Goal: Information Seeking & Learning: Find specific fact

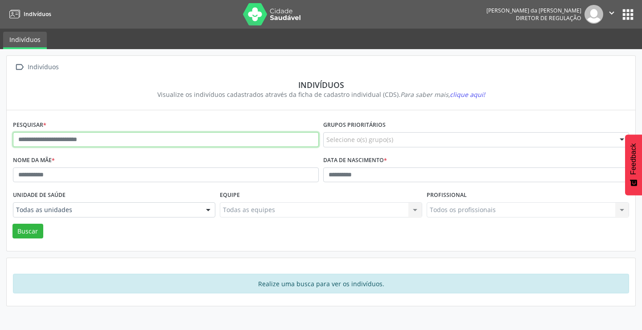
click at [111, 143] on input "text" at bounding box center [166, 139] width 306 height 15
click at [12, 224] on button "Buscar" at bounding box center [27, 231] width 31 height 15
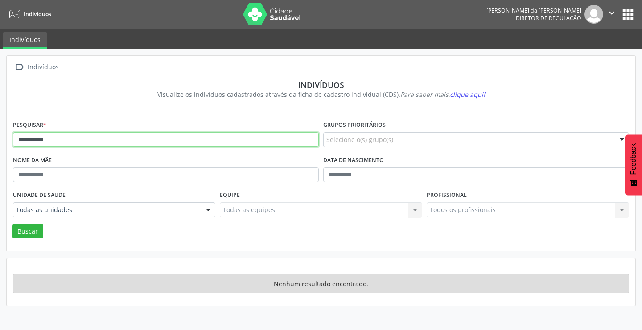
click at [106, 137] on input "**********" at bounding box center [166, 139] width 306 height 15
click at [12, 224] on button "Buscar" at bounding box center [27, 231] width 31 height 15
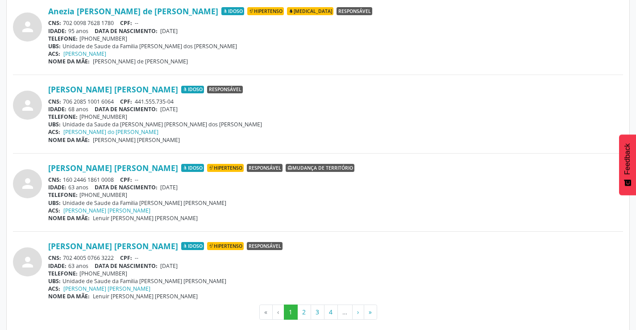
scroll to position [2329, 0]
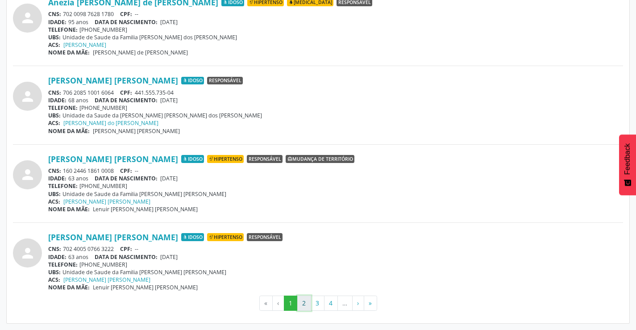
click at [307, 301] on button "2" at bounding box center [304, 302] width 14 height 15
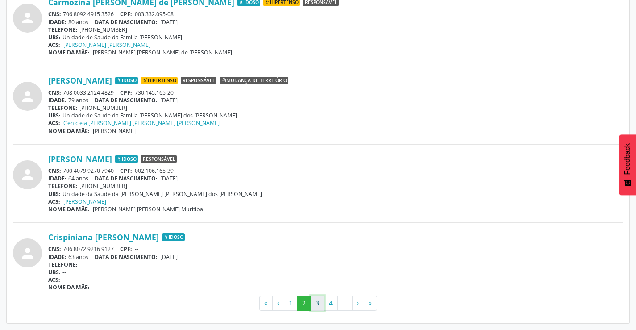
click at [318, 306] on button "3" at bounding box center [318, 302] width 14 height 15
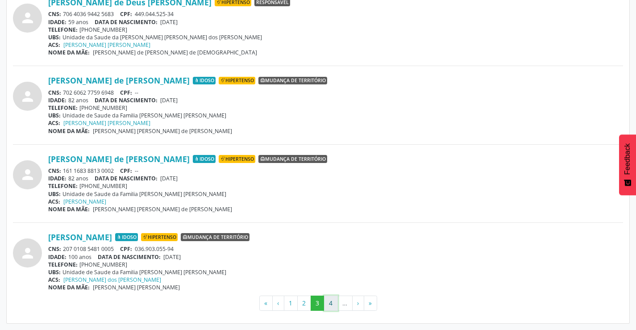
drag, startPoint x: 331, startPoint y: 304, endPoint x: 321, endPoint y: 303, distance: 10.7
click at [331, 304] on button "4" at bounding box center [331, 302] width 14 height 15
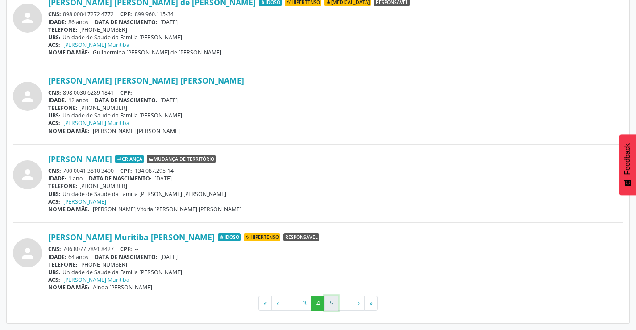
click at [331, 306] on button "5" at bounding box center [331, 302] width 14 height 15
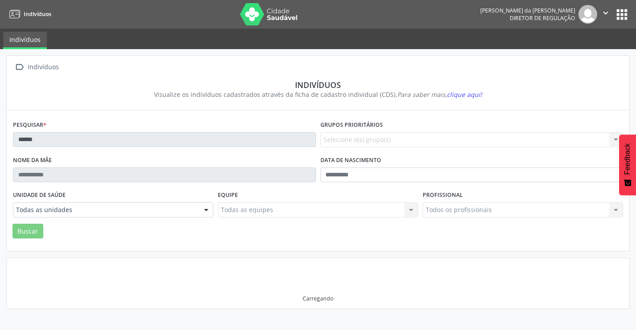
scroll to position [0, 0]
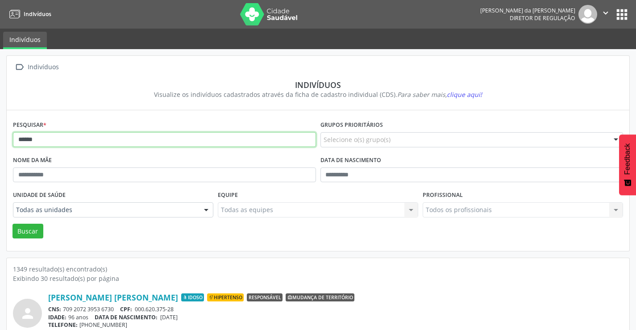
click at [47, 141] on input "*****" at bounding box center [164, 139] width 303 height 15
click at [12, 224] on button "Buscar" at bounding box center [27, 231] width 31 height 15
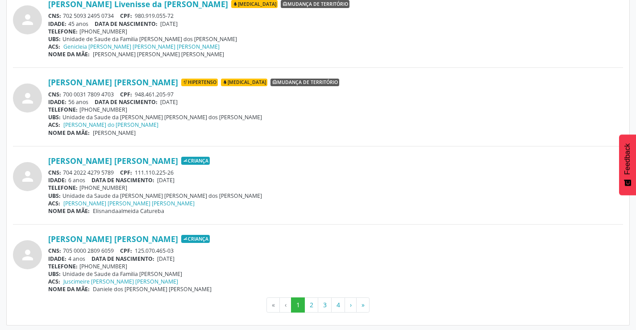
scroll to position [2329, 0]
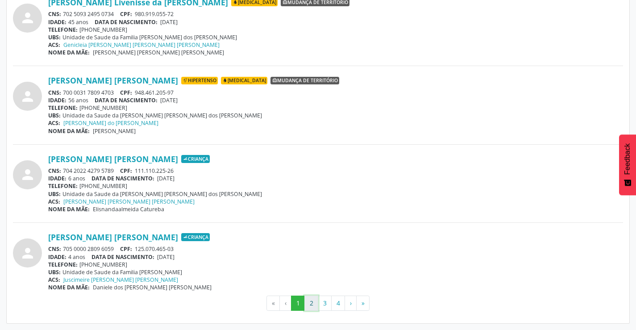
click at [307, 300] on button "2" at bounding box center [311, 302] width 14 height 15
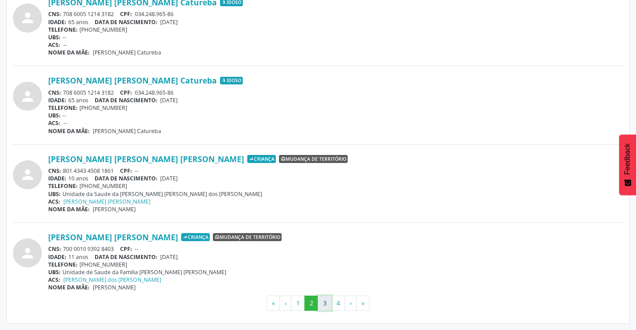
click at [327, 304] on button "3" at bounding box center [325, 302] width 14 height 15
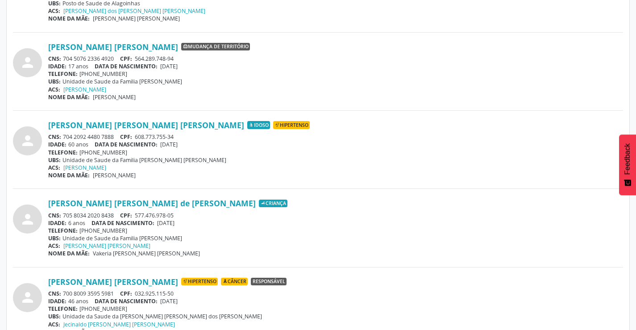
scroll to position [1294, 0]
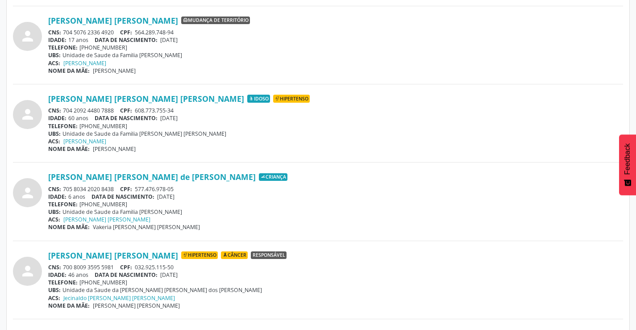
drag, startPoint x: 119, startPoint y: 108, endPoint x: 65, endPoint y: 112, distance: 54.2
click at [65, 112] on div "CNS: 704 2092 4480 7888 CPF: 608.773.755-34" at bounding box center [335, 111] width 575 height 8
copy div "704 2092 4480 7888"
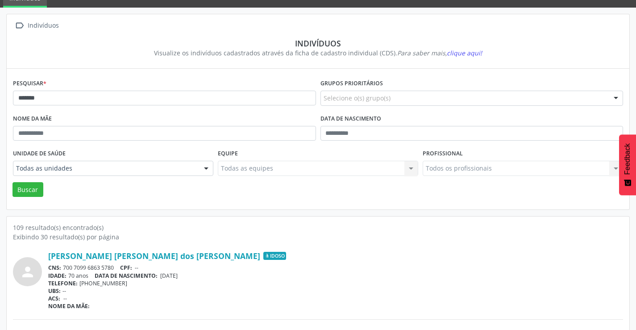
scroll to position [0, 0]
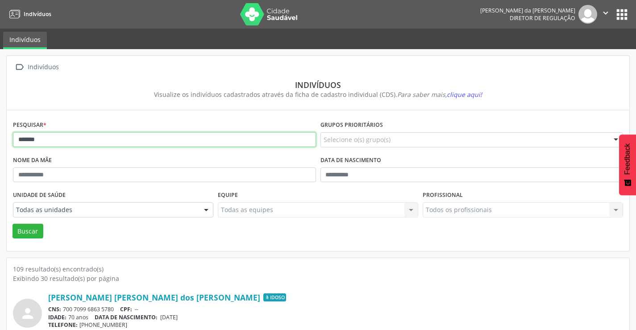
click at [71, 135] on input "*******" at bounding box center [164, 139] width 303 height 15
type input "*"
click at [12, 224] on button "Buscar" at bounding box center [27, 231] width 31 height 15
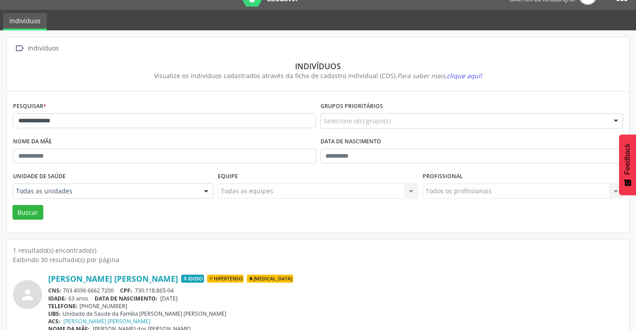
scroll to position [34, 0]
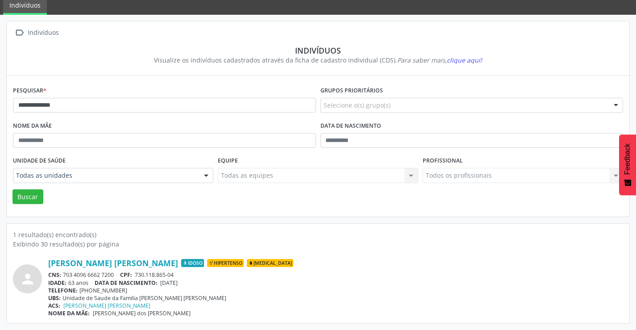
drag, startPoint x: 117, startPoint y: 274, endPoint x: 65, endPoint y: 273, distance: 52.7
click at [65, 273] on div "CNS: 703 4096 6662 7200 CPF: 730.118.865-04" at bounding box center [335, 275] width 575 height 8
copy div "703 4096 6662 7200"
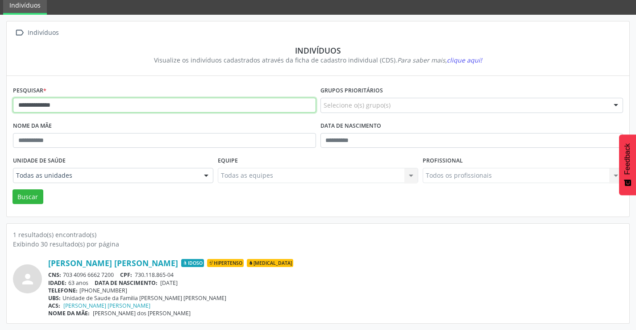
click at [83, 104] on input "**********" at bounding box center [164, 105] width 303 height 15
type input "*"
click at [12, 189] on button "Buscar" at bounding box center [27, 196] width 31 height 15
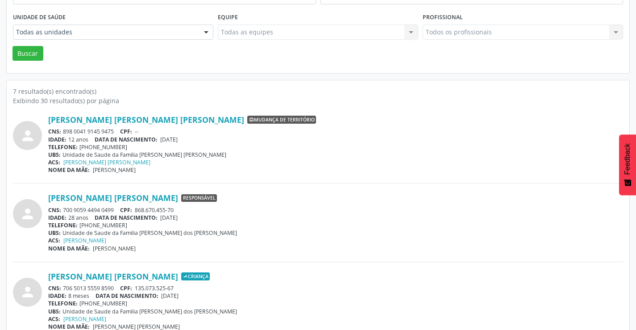
scroll to position [178, 0]
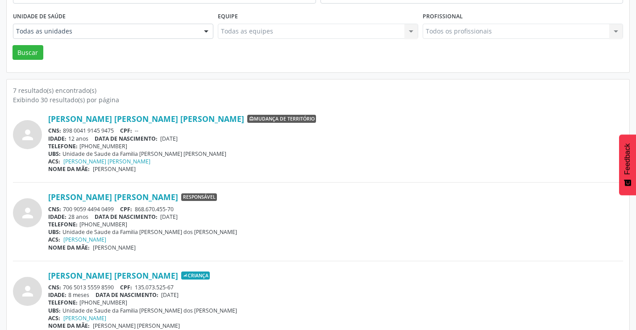
drag, startPoint x: 116, startPoint y: 210, endPoint x: 78, endPoint y: 212, distance: 37.5
click at [63, 209] on div "CNS: 700 9059 4494 0499 CPF: 868.670.455-70" at bounding box center [335, 209] width 575 height 8
copy div "700 9059 4494 0499"
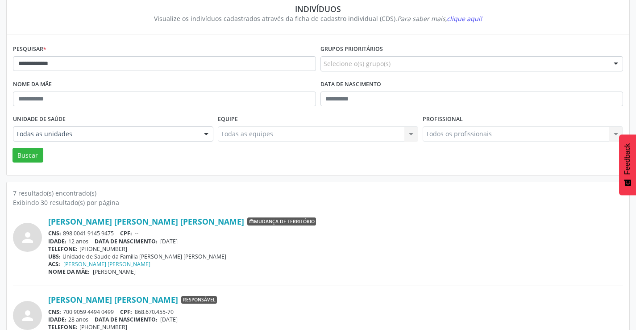
scroll to position [0, 0]
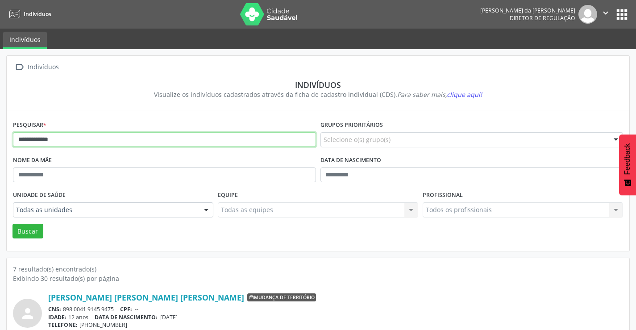
click at [99, 137] on input "**********" at bounding box center [164, 139] width 303 height 15
type input "*"
click at [12, 224] on button "Buscar" at bounding box center [27, 231] width 31 height 15
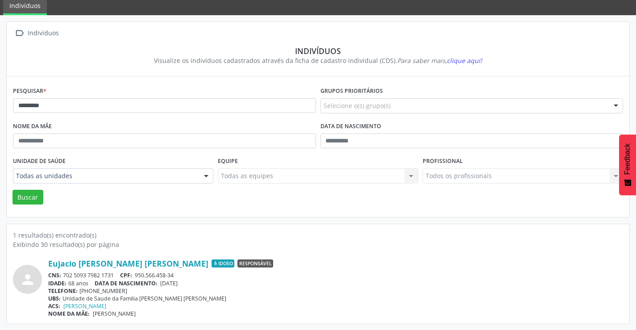
scroll to position [34, 0]
drag, startPoint x: 115, startPoint y: 272, endPoint x: 88, endPoint y: 278, distance: 27.9
click at [64, 275] on div "CNS: 702 5093 7982 1731 CPF: 950.566.458-34" at bounding box center [335, 275] width 575 height 8
copy div "702 5093 7982 1731"
click at [102, 104] on input "*********" at bounding box center [164, 105] width 303 height 15
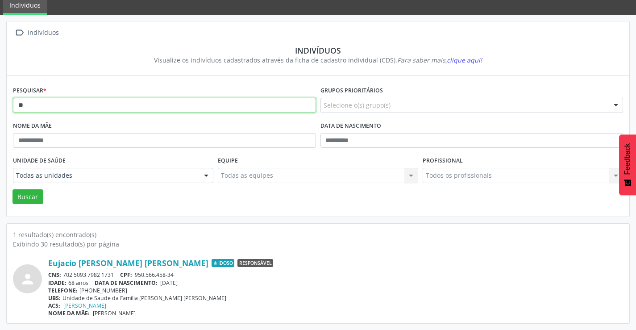
type input "*"
click at [12, 189] on button "Buscar" at bounding box center [27, 196] width 31 height 15
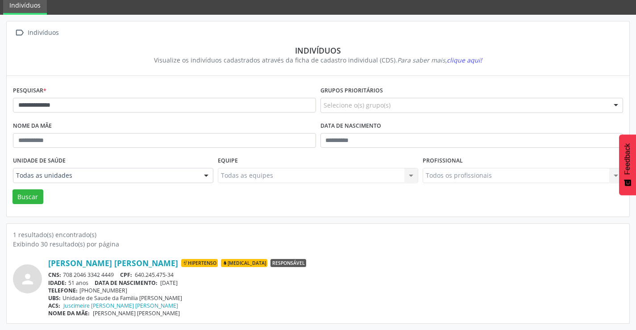
drag, startPoint x: 116, startPoint y: 274, endPoint x: 65, endPoint y: 275, distance: 50.9
click at [65, 275] on div "CNS: 708 2046 3342 4449 CPF: 640.245.475-34" at bounding box center [335, 275] width 575 height 8
copy div "708 2046 3342 4449"
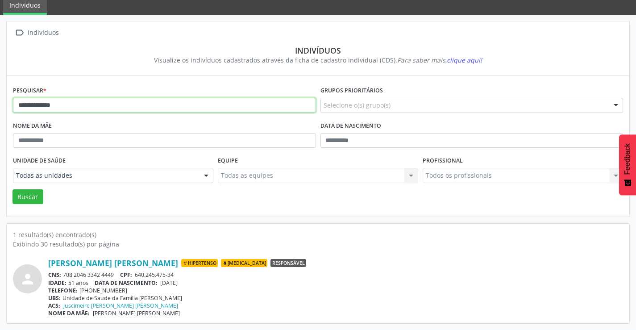
click at [132, 106] on input "**********" at bounding box center [164, 105] width 303 height 15
type input "*"
click at [12, 189] on button "Buscar" at bounding box center [27, 196] width 31 height 15
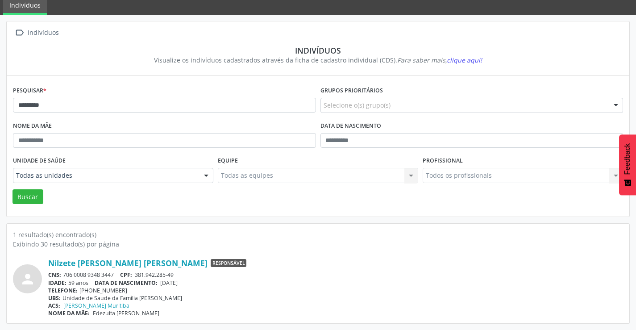
drag, startPoint x: 118, startPoint y: 273, endPoint x: 67, endPoint y: 273, distance: 50.9
click at [66, 274] on div "CNS: 706 0008 9348 3447 CPF: 381.942.285-49" at bounding box center [335, 275] width 575 height 8
drag, startPoint x: 254, startPoint y: 265, endPoint x: 223, endPoint y: 265, distance: 31.2
click at [243, 265] on div "Nilzete Texeira de Oliveira Responsável" at bounding box center [335, 263] width 575 height 10
drag, startPoint x: 117, startPoint y: 273, endPoint x: 71, endPoint y: 274, distance: 45.5
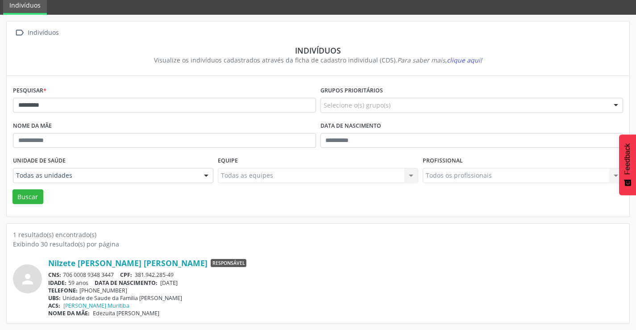
click at [66, 277] on div "CNS: 706 0008 9348 3447 CPF: 381.942.285-49" at bounding box center [335, 275] width 575 height 8
drag, startPoint x: 244, startPoint y: 277, endPoint x: 232, endPoint y: 277, distance: 12.5
click at [241, 277] on div "CNS: 706 0008 9348 3447 CPF: 381.942.285-49" at bounding box center [335, 275] width 575 height 8
drag, startPoint x: 116, startPoint y: 269, endPoint x: 58, endPoint y: 276, distance: 57.6
click at [58, 276] on div "Nilzete Texeira de Oliveira Responsável CNS: 706 0008 9348 3447 CPF: 381.942.28…" at bounding box center [335, 287] width 575 height 59
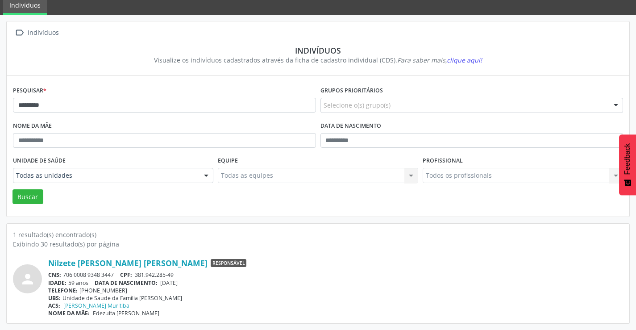
copy div ": 706 0008 9348 3447"
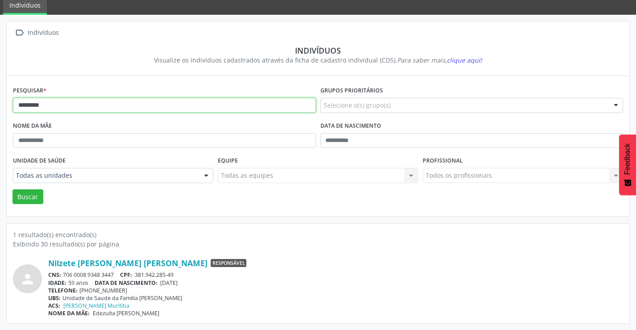
click at [140, 101] on input "*********" at bounding box center [164, 105] width 303 height 15
type input "*"
click at [12, 189] on button "Buscar" at bounding box center [27, 196] width 31 height 15
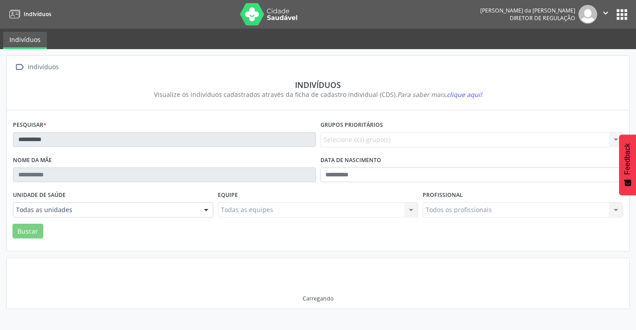
scroll to position [0, 0]
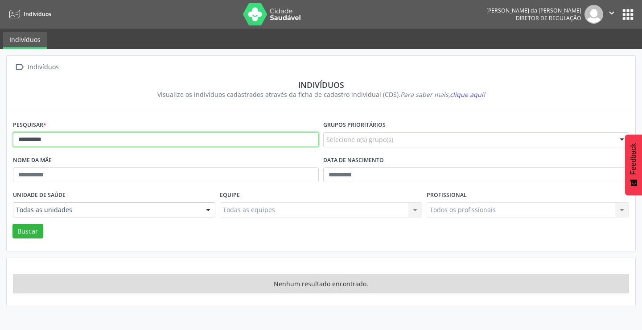
click at [62, 142] on input "**********" at bounding box center [166, 139] width 306 height 15
click at [12, 224] on button "Buscar" at bounding box center [27, 231] width 31 height 15
click at [62, 142] on input "*******" at bounding box center [166, 139] width 306 height 15
click at [12, 224] on button "Buscar" at bounding box center [27, 231] width 31 height 15
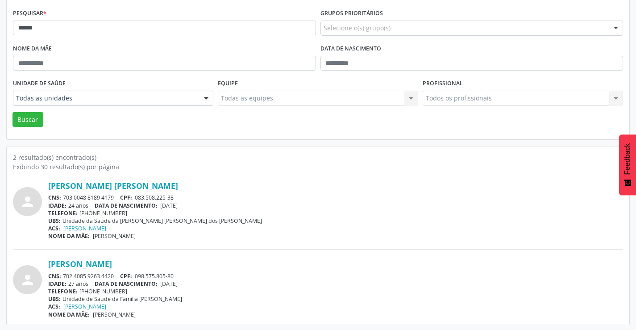
scroll to position [113, 0]
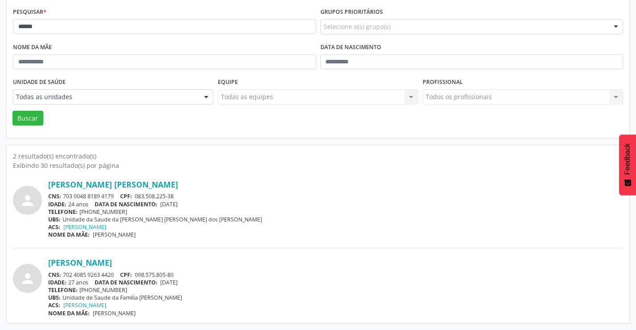
drag, startPoint x: 115, startPoint y: 195, endPoint x: 60, endPoint y: 198, distance: 54.9
click at [60, 198] on div "CNS: 703 0048 8189 4179 CPF: 083.508.225-38" at bounding box center [335, 196] width 575 height 8
copy div "703 0048 8189 4179"
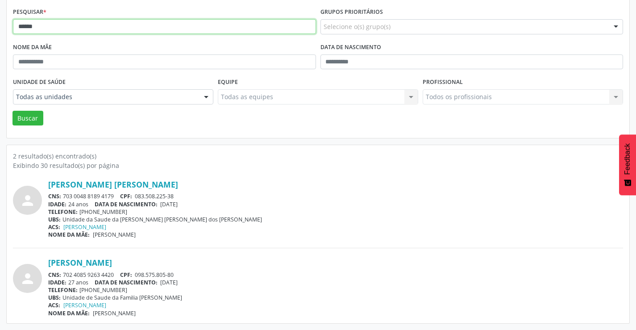
click at [84, 31] on input "*****" at bounding box center [164, 26] width 303 height 15
type input "*"
click at [12, 111] on button "Buscar" at bounding box center [27, 118] width 31 height 15
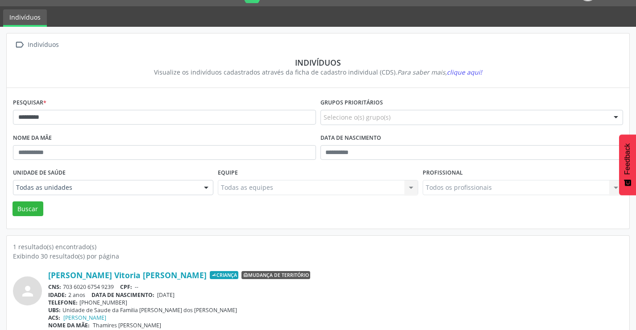
scroll to position [34, 0]
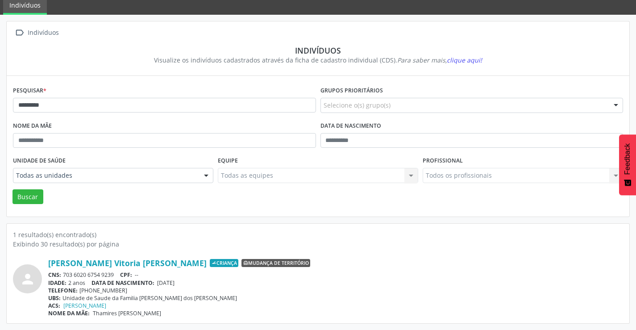
drag, startPoint x: 117, startPoint y: 273, endPoint x: 65, endPoint y: 272, distance: 52.2
click at [63, 274] on div "CNS: 703 6020 6754 9239 CPF: --" at bounding box center [335, 275] width 575 height 8
copy div "703 6020 6754 9239"
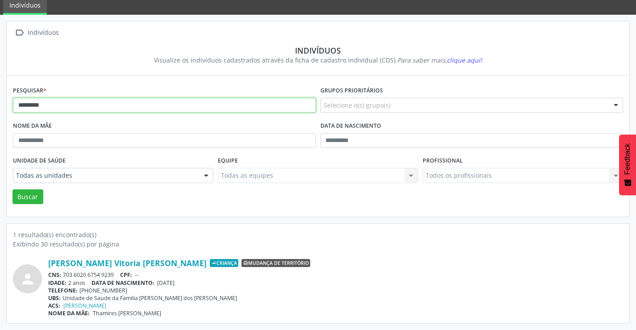
click at [86, 108] on input "*********" at bounding box center [164, 105] width 303 height 15
type input "*"
click at [12, 189] on button "Buscar" at bounding box center [27, 196] width 31 height 15
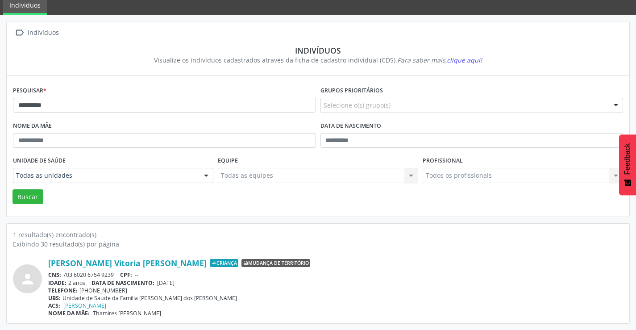
scroll to position [0, 0]
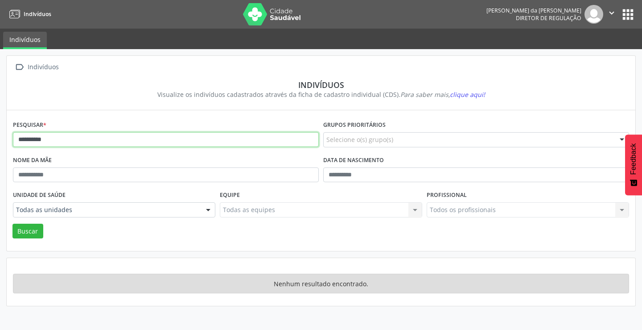
click at [48, 137] on input "**********" at bounding box center [166, 139] width 306 height 15
click at [12, 224] on button "Buscar" at bounding box center [27, 231] width 31 height 15
click at [48, 137] on input "******" at bounding box center [166, 139] width 306 height 15
click at [12, 224] on button "Buscar" at bounding box center [27, 231] width 31 height 15
click at [48, 137] on input "******" at bounding box center [166, 139] width 306 height 15
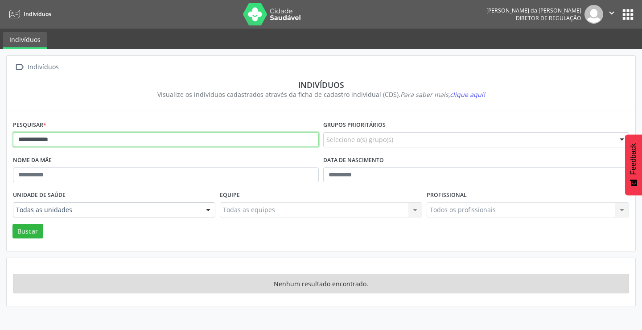
click at [12, 224] on button "Buscar" at bounding box center [27, 231] width 31 height 15
click at [101, 136] on input "**********" at bounding box center [166, 139] width 306 height 15
type input "*"
click at [12, 224] on button "Buscar" at bounding box center [27, 231] width 31 height 15
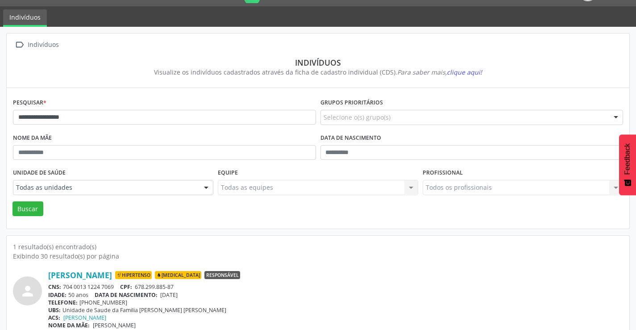
scroll to position [34, 0]
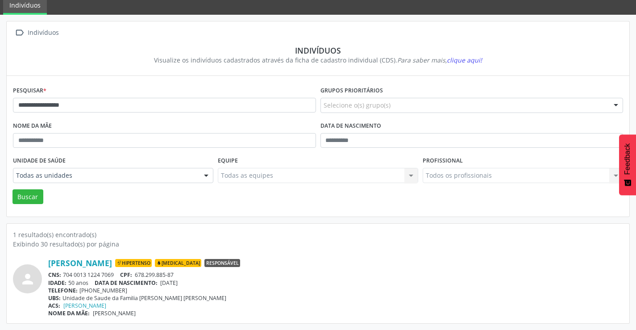
drag, startPoint x: 117, startPoint y: 273, endPoint x: 63, endPoint y: 275, distance: 54.0
click at [63, 275] on div "CNS: 704 0013 1224 7069 CPF: 678.299.885-87" at bounding box center [335, 275] width 575 height 8
copy div "704 0013 1224 7069"
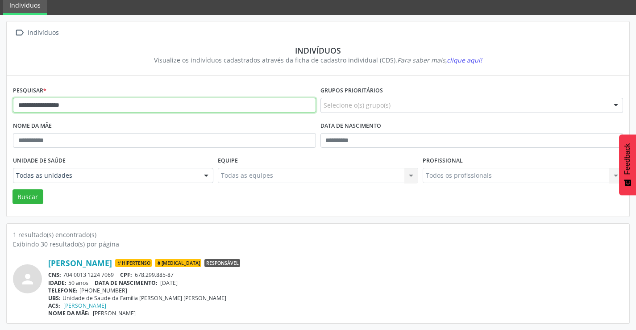
click at [69, 106] on input "**********" at bounding box center [164, 105] width 303 height 15
click at [12, 189] on button "Buscar" at bounding box center [27, 196] width 31 height 15
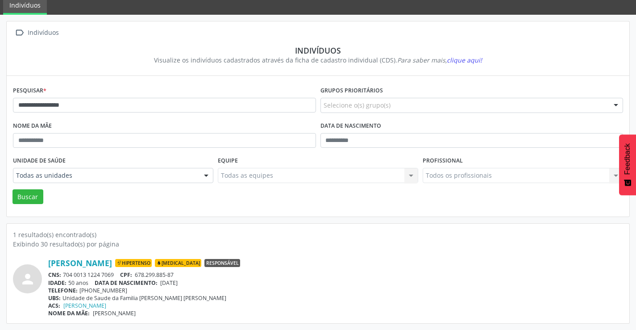
scroll to position [0, 0]
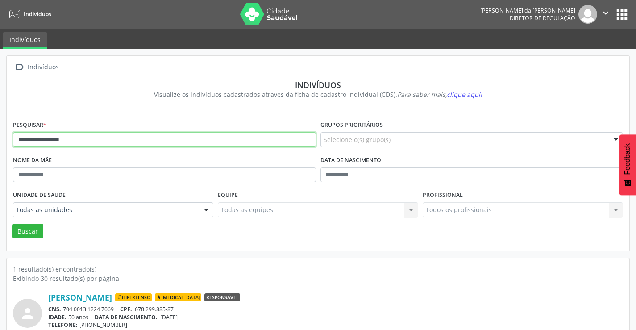
click at [74, 145] on input "**********" at bounding box center [164, 139] width 303 height 15
type input "*"
click at [12, 224] on button "Buscar" at bounding box center [27, 231] width 31 height 15
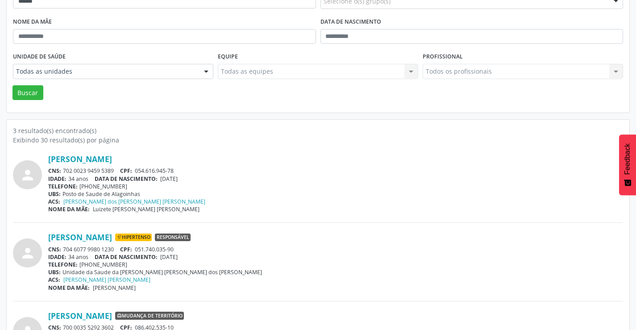
scroll to position [57, 0]
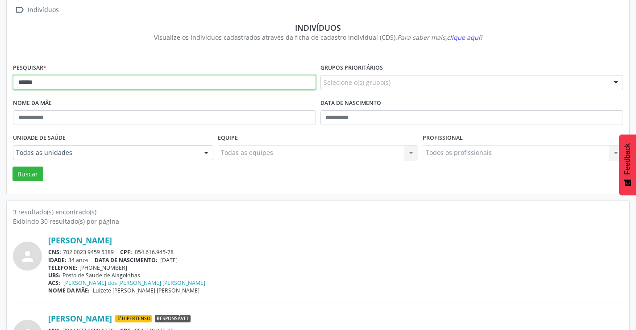
click at [37, 82] on input "******" at bounding box center [164, 82] width 303 height 15
click at [12, 166] on button "Buscar" at bounding box center [27, 173] width 31 height 15
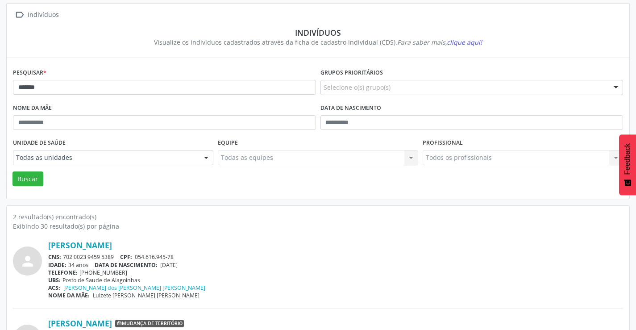
scroll to position [113, 0]
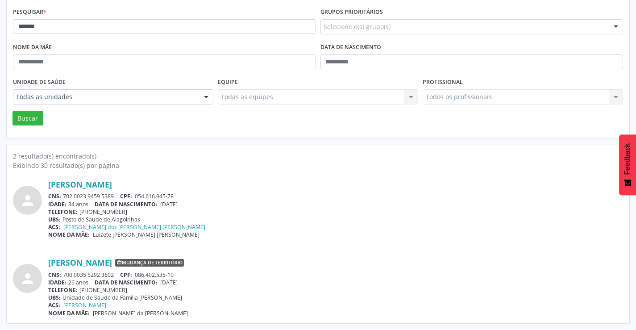
drag, startPoint x: 114, startPoint y: 196, endPoint x: 64, endPoint y: 197, distance: 50.0
click at [64, 197] on div "CNS: 702 0023 9459 5389 CPF: 054.616.945-78" at bounding box center [335, 196] width 575 height 8
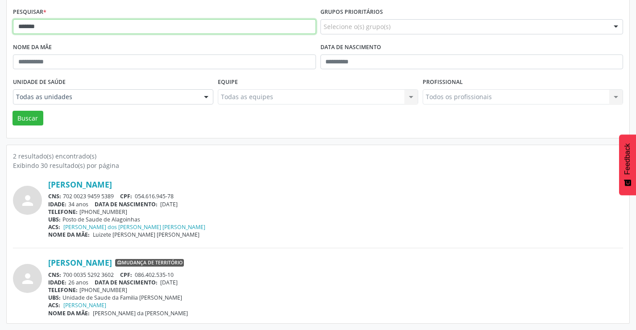
click at [88, 29] on input "*******" at bounding box center [164, 26] width 303 height 15
type input "*"
click at [12, 111] on button "Buscar" at bounding box center [27, 118] width 31 height 15
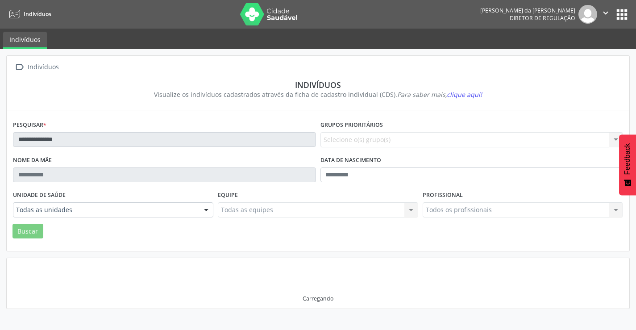
scroll to position [0, 0]
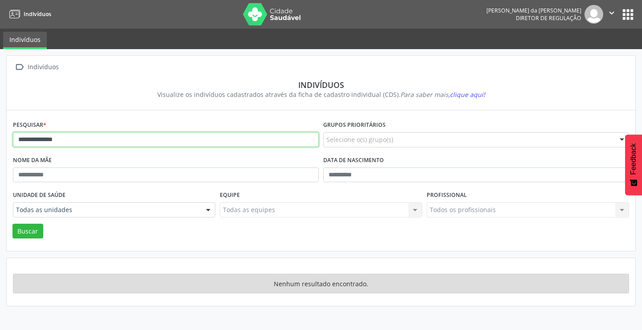
click at [87, 138] on input "**********" at bounding box center [166, 139] width 306 height 15
click at [12, 224] on button "Buscar" at bounding box center [27, 231] width 31 height 15
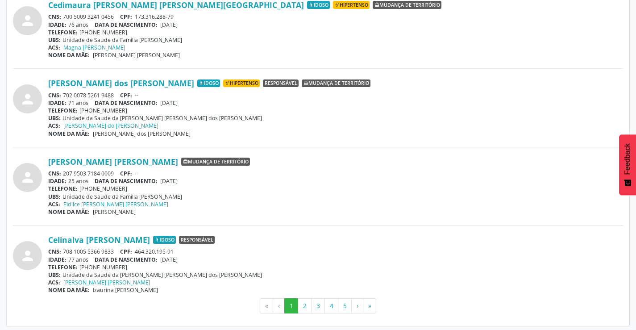
scroll to position [2329, 0]
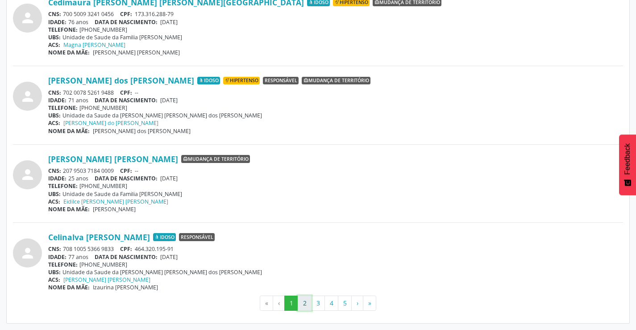
click at [308, 308] on button "2" at bounding box center [305, 302] width 14 height 15
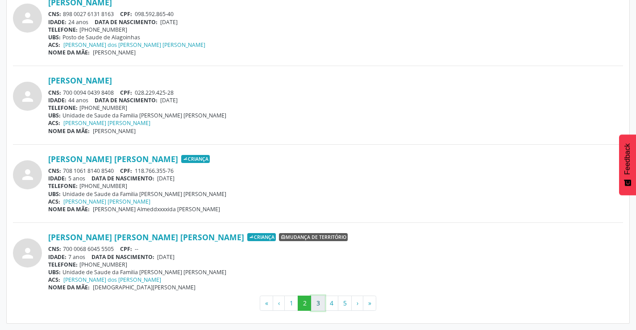
click at [318, 307] on button "3" at bounding box center [318, 302] width 14 height 15
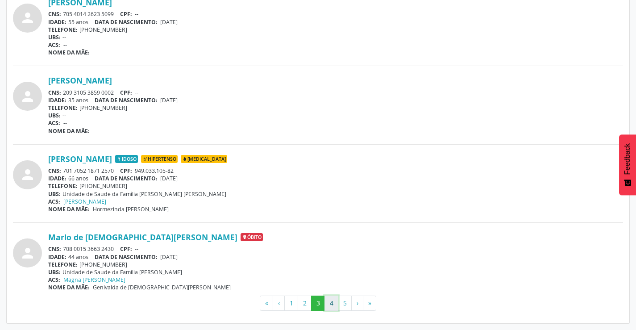
click at [334, 302] on button "4" at bounding box center [331, 302] width 14 height 15
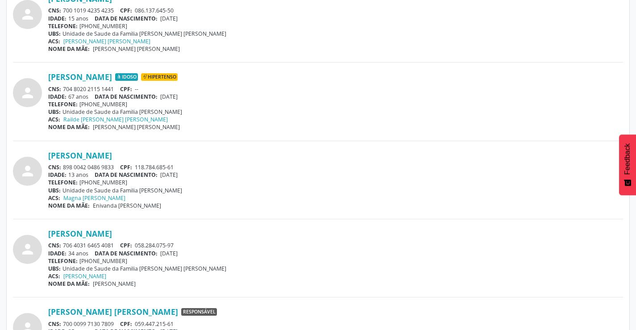
scroll to position [2097, 0]
drag, startPoint x: 116, startPoint y: 165, endPoint x: 61, endPoint y: 170, distance: 55.5
click at [61, 170] on div "CNS: 898 0042 0486 9833 CPF: 118.784.685-61" at bounding box center [335, 168] width 575 height 8
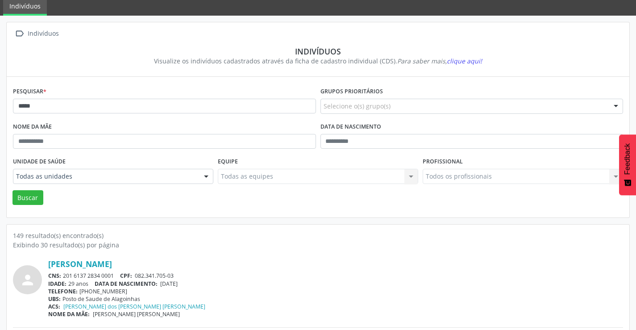
scroll to position [0, 0]
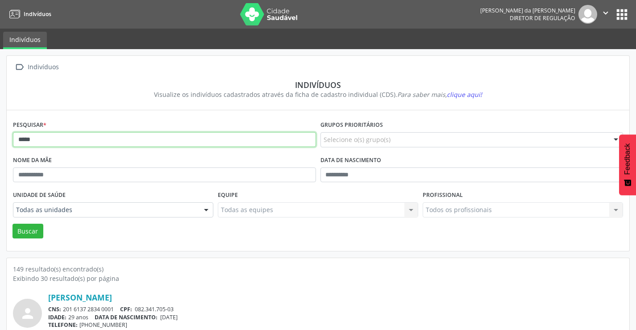
click at [115, 146] on input "*****" at bounding box center [164, 139] width 303 height 15
type input "*"
click at [12, 224] on button "Buscar" at bounding box center [27, 231] width 31 height 15
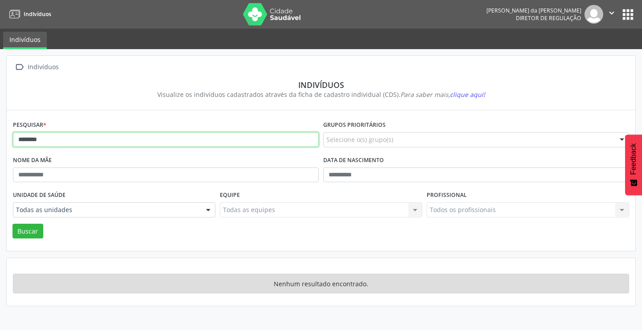
click at [97, 142] on input "********" at bounding box center [166, 139] width 306 height 15
click at [12, 224] on button "Buscar" at bounding box center [27, 231] width 31 height 15
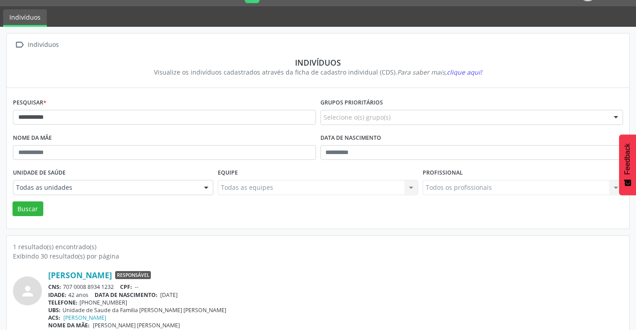
scroll to position [34, 0]
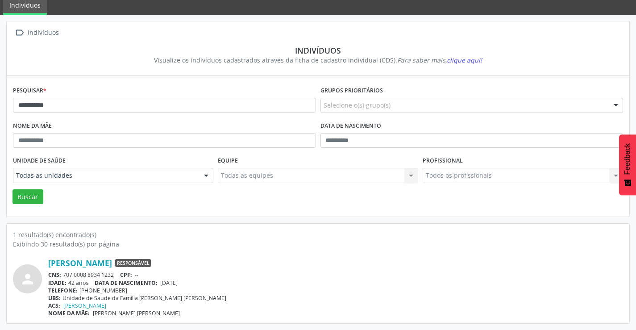
drag, startPoint x: 115, startPoint y: 273, endPoint x: 65, endPoint y: 275, distance: 50.0
click at [65, 275] on div "CNS: 707 0008 8934 1232 CPF: --" at bounding box center [335, 275] width 575 height 8
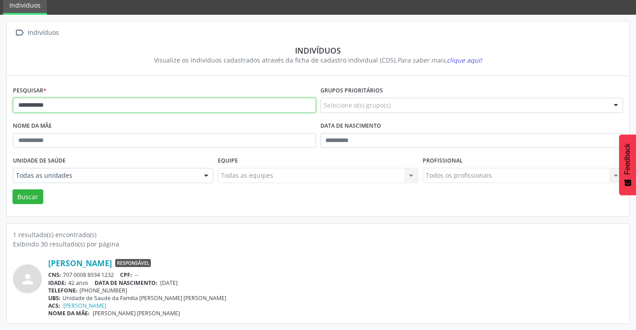
click at [81, 100] on input "**********" at bounding box center [164, 105] width 303 height 15
type input "*"
click at [12, 189] on button "Buscar" at bounding box center [27, 196] width 31 height 15
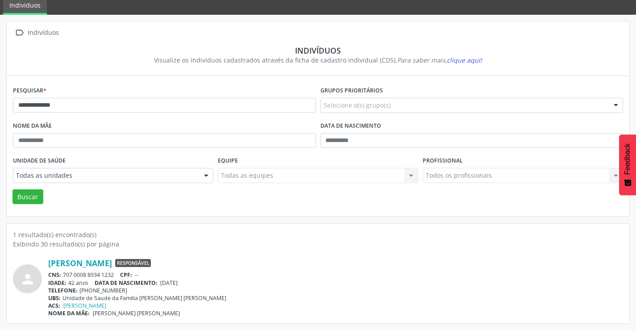
scroll to position [0, 0]
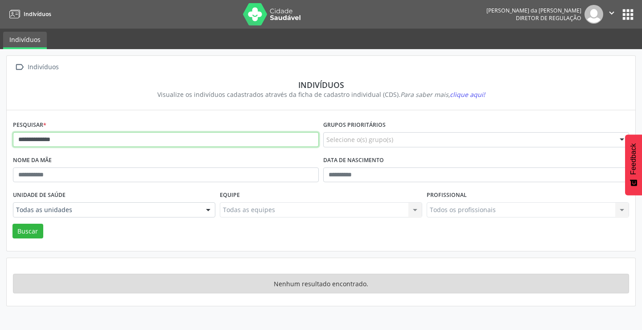
click at [70, 141] on input "**********" at bounding box center [166, 139] width 306 height 15
click at [12, 224] on button "Buscar" at bounding box center [27, 231] width 31 height 15
click at [83, 141] on input "**********" at bounding box center [166, 139] width 306 height 15
click at [12, 224] on button "Buscar" at bounding box center [27, 231] width 31 height 15
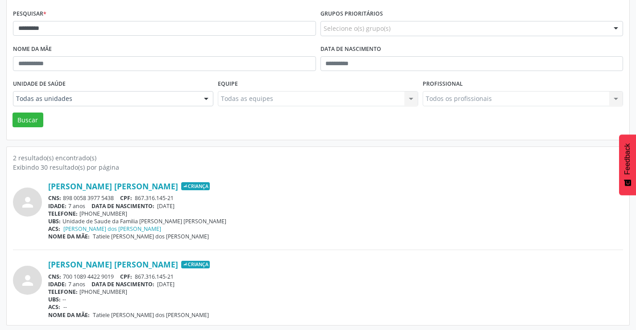
scroll to position [113, 0]
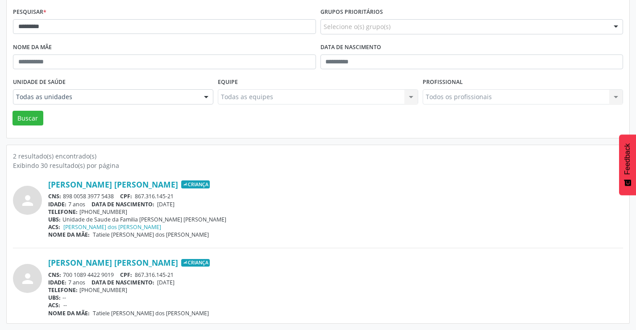
drag, startPoint x: 117, startPoint y: 196, endPoint x: 64, endPoint y: 193, distance: 53.2
click at [65, 195] on div "CNS: 898 0058 3977 5438 CPF: 867.316.145-21" at bounding box center [335, 196] width 575 height 8
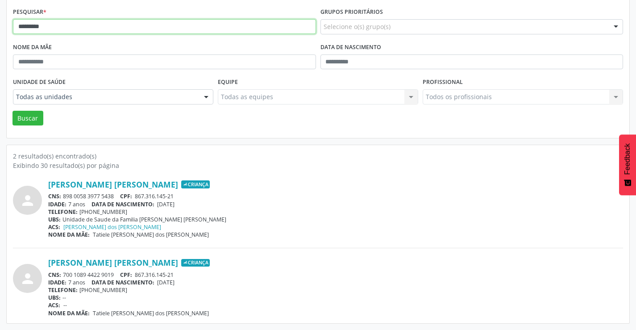
click at [96, 27] on input "*********" at bounding box center [164, 26] width 303 height 15
type input "*"
click at [12, 111] on button "Buscar" at bounding box center [27, 118] width 31 height 15
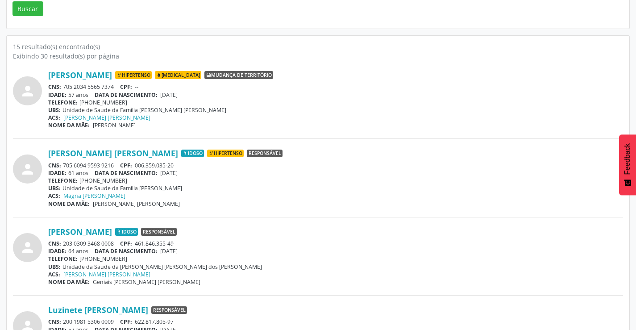
scroll to position [223, 0]
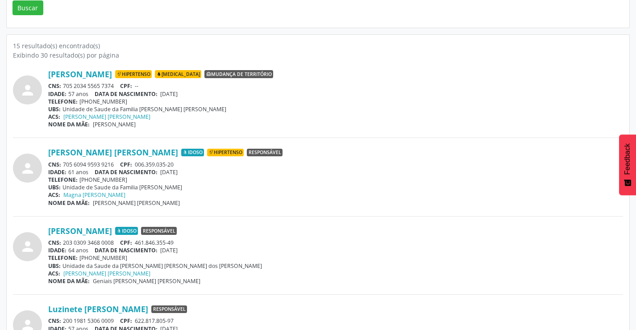
drag, startPoint x: 115, startPoint y: 85, endPoint x: 65, endPoint y: 85, distance: 50.0
click at [65, 86] on div "CNS: 705 2034 5565 7374 CPF: --" at bounding box center [335, 86] width 575 height 8
drag, startPoint x: 74, startPoint y: 89, endPoint x: 339, endPoint y: 103, distance: 265.4
click at [353, 104] on div "Luzinete Alves Cerqueira Hipertenso Diabetes Mudança de território CNS: 705 203…" at bounding box center [335, 98] width 575 height 59
drag, startPoint x: 115, startPoint y: 86, endPoint x: 65, endPoint y: 85, distance: 50.0
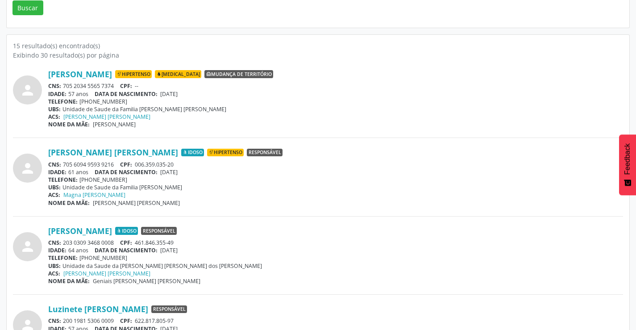
click at [63, 86] on div "CNS: 705 2034 5565 7374 CPF: --" at bounding box center [335, 86] width 575 height 8
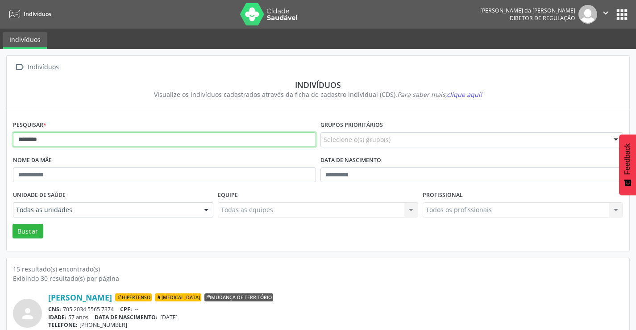
click at [66, 144] on input "********" at bounding box center [164, 139] width 303 height 15
type input "*"
click at [12, 224] on button "Buscar" at bounding box center [27, 231] width 31 height 15
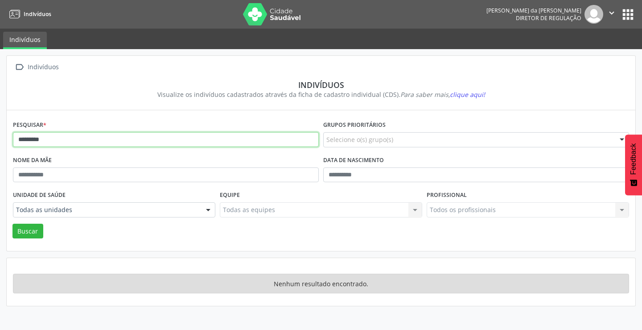
click at [66, 144] on input "*********" at bounding box center [166, 139] width 306 height 15
click at [12, 224] on button "Buscar" at bounding box center [27, 231] width 31 height 15
click at [66, 144] on input "*********" at bounding box center [166, 139] width 306 height 15
click at [12, 224] on button "Buscar" at bounding box center [27, 231] width 31 height 15
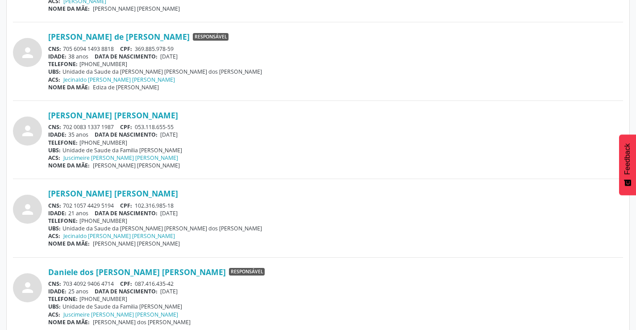
scroll to position [1052, 0]
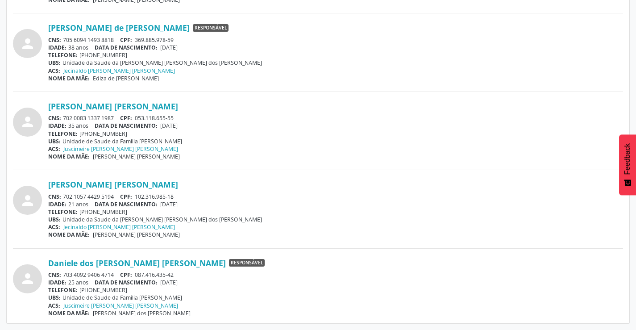
drag, startPoint x: 115, startPoint y: 273, endPoint x: 65, endPoint y: 274, distance: 50.4
click at [65, 274] on div "CNS: 703 4092 9406 4714 CPF: 087.416.435-42" at bounding box center [335, 275] width 575 height 8
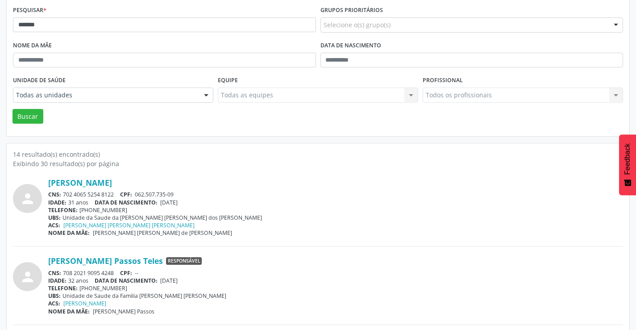
scroll to position [0, 0]
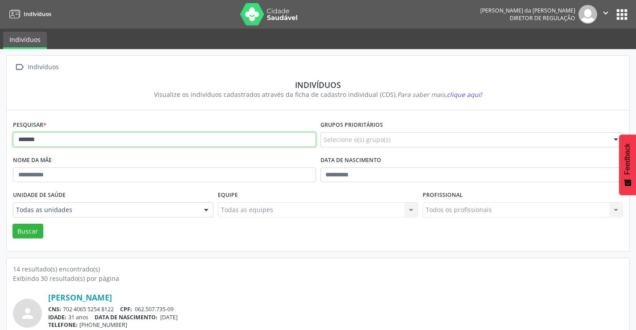
click at [89, 140] on input "*******" at bounding box center [164, 139] width 303 height 15
type input "*"
click at [12, 224] on button "Buscar" at bounding box center [27, 231] width 31 height 15
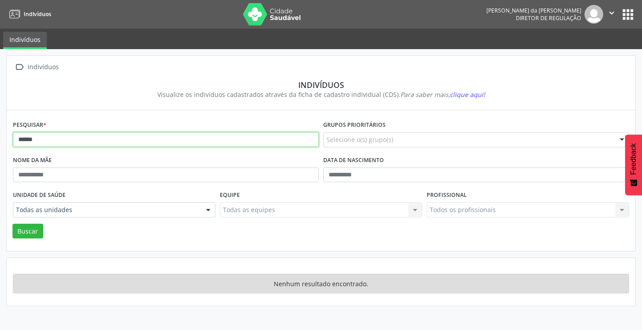
click at [89, 140] on input "******" at bounding box center [166, 139] width 306 height 15
click at [12, 224] on button "Buscar" at bounding box center [27, 231] width 31 height 15
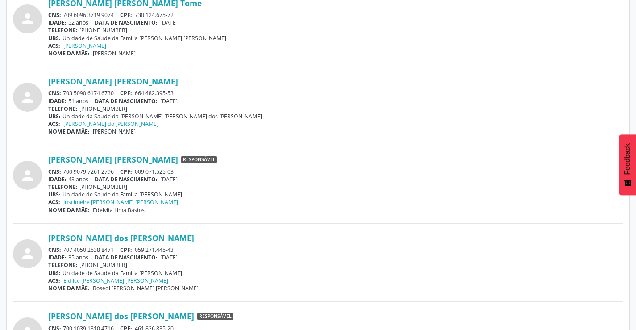
scroll to position [535, 0]
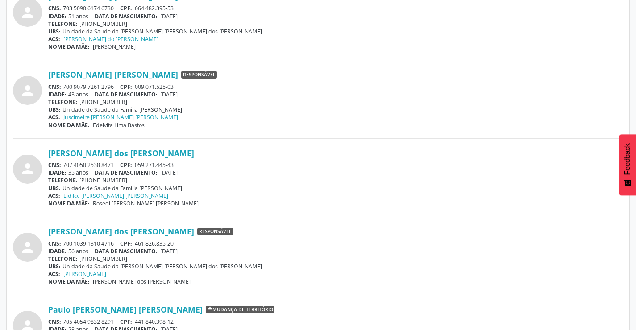
drag, startPoint x: 116, startPoint y: 163, endPoint x: 64, endPoint y: 163, distance: 51.8
click at [64, 163] on div "CNS: 707 4050 2538 8471 CPF: 059.271.445-43" at bounding box center [335, 165] width 575 height 8
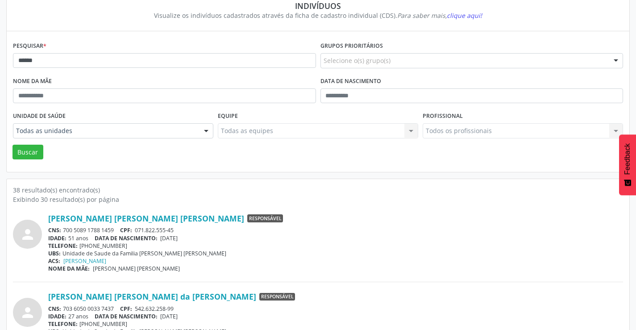
scroll to position [0, 0]
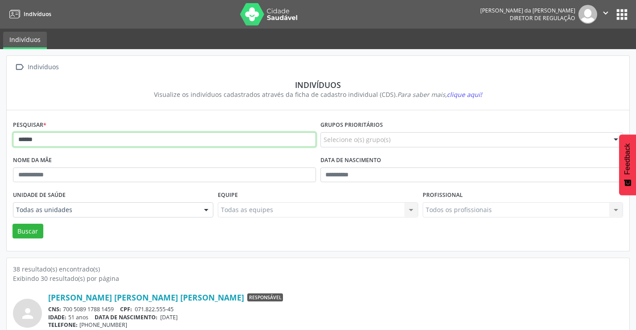
click at [76, 138] on input "******" at bounding box center [164, 139] width 303 height 15
type input "*"
click at [12, 224] on button "Buscar" at bounding box center [27, 231] width 31 height 15
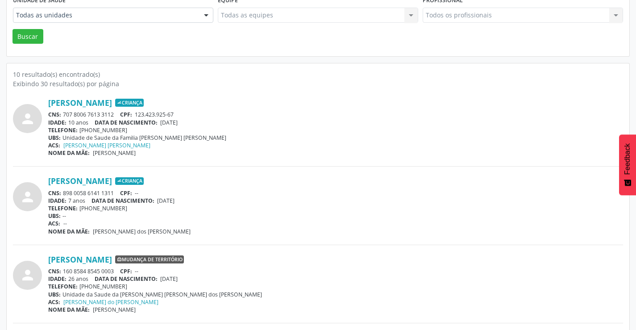
scroll to position [223, 0]
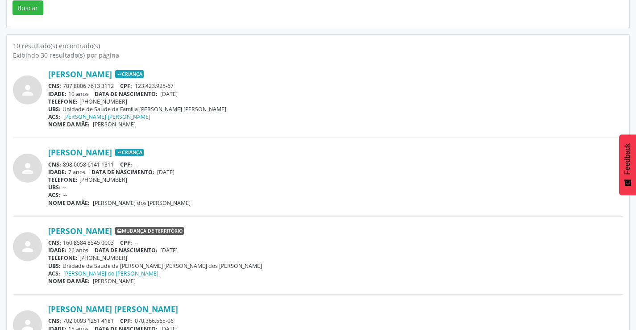
drag, startPoint x: 117, startPoint y: 84, endPoint x: 63, endPoint y: 85, distance: 53.6
click at [63, 85] on div "CNS: 707 8006 7613 3112 CPF: 123.423.925-67" at bounding box center [335, 86] width 575 height 8
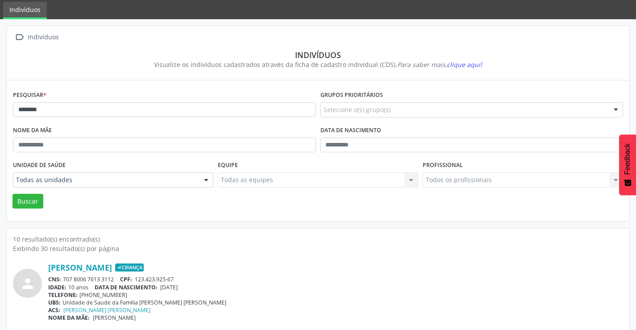
scroll to position [0, 0]
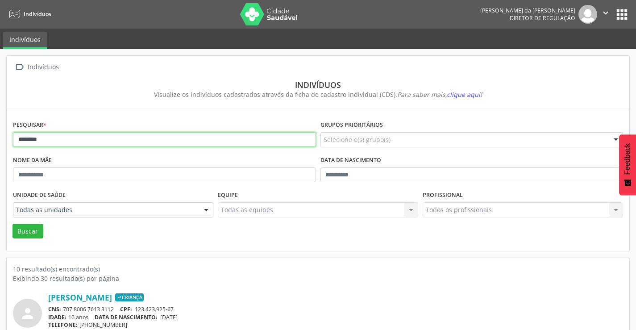
click at [76, 141] on input "********" at bounding box center [164, 139] width 303 height 15
type input "*"
click at [12, 224] on button "Buscar" at bounding box center [27, 231] width 31 height 15
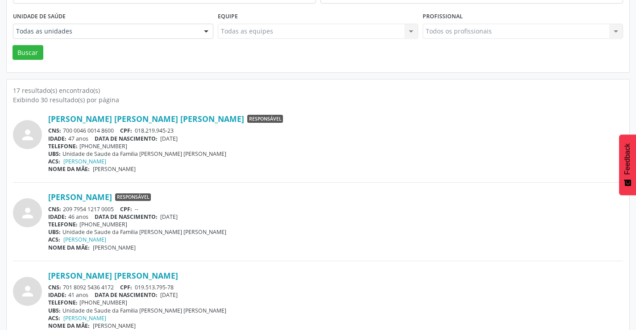
scroll to position [223, 0]
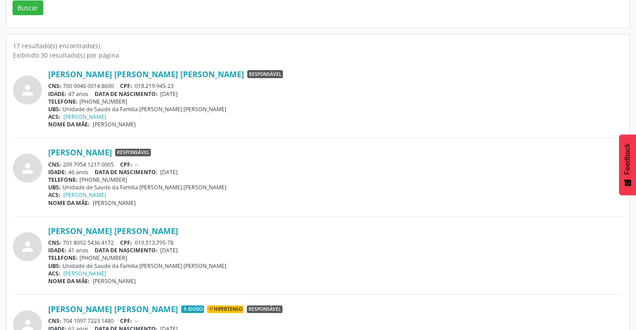
drag, startPoint x: 116, startPoint y: 241, endPoint x: 63, endPoint y: 243, distance: 52.2
click at [63, 243] on div "CNS: 701 8092 5436 4172 CPF: 019.513.795-78" at bounding box center [335, 243] width 575 height 8
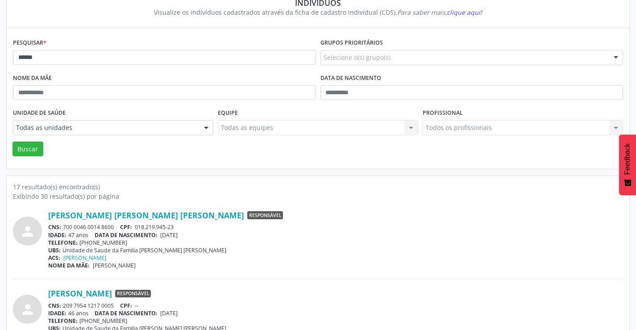
scroll to position [0, 0]
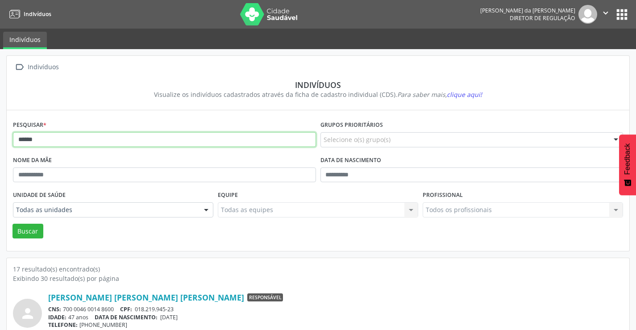
click at [108, 137] on input "******" at bounding box center [164, 139] width 303 height 15
type input "*"
click at [12, 224] on button "Buscar" at bounding box center [27, 231] width 31 height 15
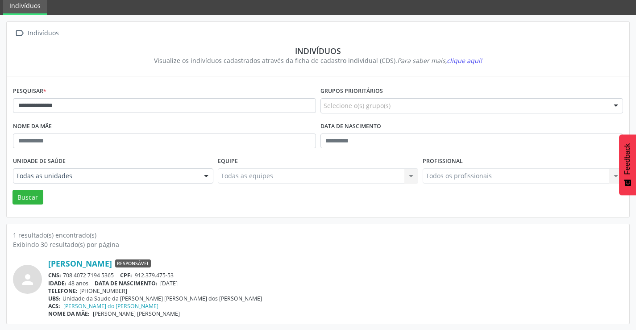
scroll to position [34, 0]
drag, startPoint x: 116, startPoint y: 273, endPoint x: 66, endPoint y: 270, distance: 50.1
click at [63, 275] on div "CNS: 708 4072 7194 5365 CPF: 912.379.475-53" at bounding box center [335, 275] width 575 height 8
click at [112, 107] on input "**********" at bounding box center [164, 105] width 303 height 15
type input "*"
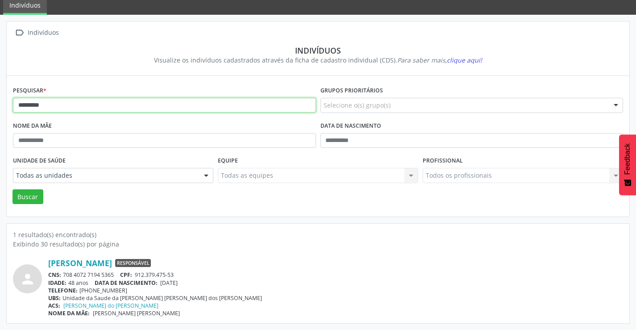
type input "********"
click at [12, 189] on button "Buscar" at bounding box center [27, 196] width 31 height 15
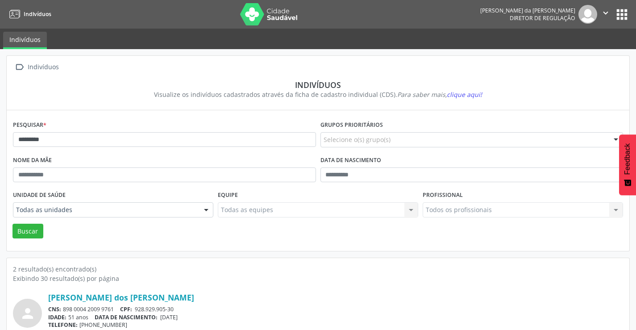
scroll to position [113, 0]
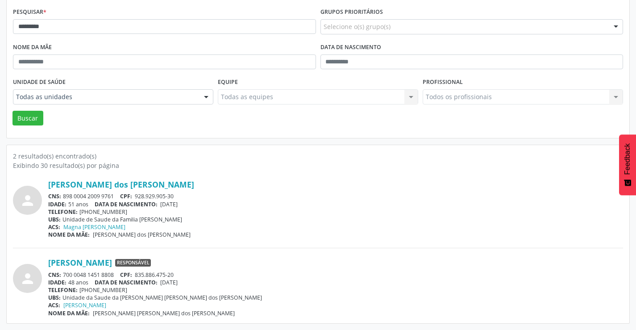
drag, startPoint x: 116, startPoint y: 190, endPoint x: 64, endPoint y: 195, distance: 52.4
click at [64, 195] on div "Claudeci Claro dos Reis CNS: 898 0004 2009 9761 CPF: 928.929.905-30 IDADE: 51 a…" at bounding box center [335, 208] width 575 height 59
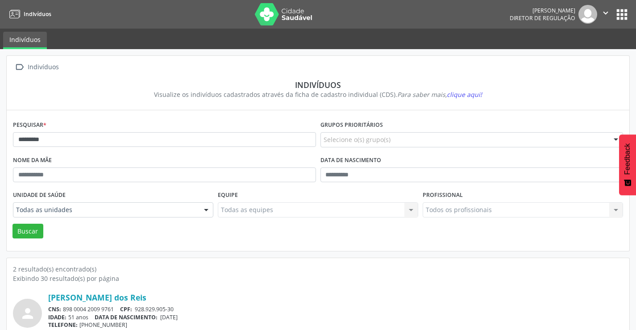
scroll to position [113, 0]
